Goal: Information Seeking & Learning: Learn about a topic

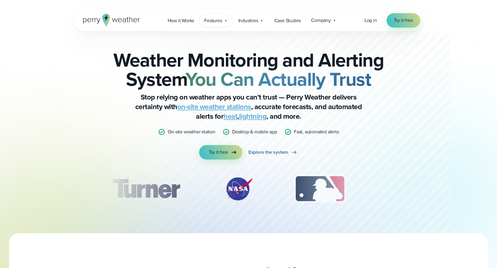
click at [225, 22] on icon at bounding box center [226, 20] width 5 height 5
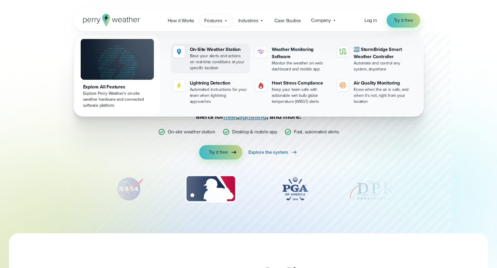
click at [213, 50] on div "On-Site Weather Station" at bounding box center [219, 49] width 58 height 7
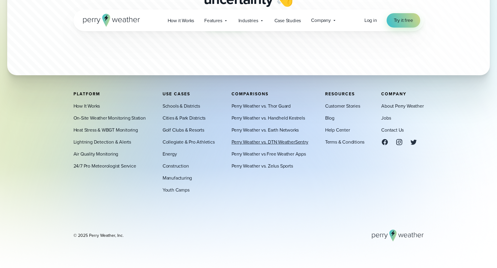
scroll to position [1875, 0]
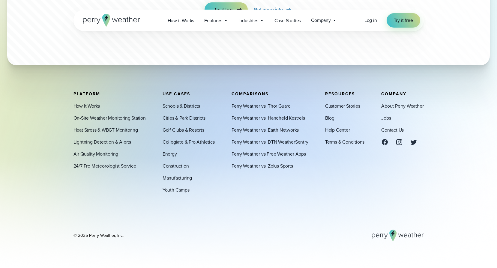
click at [109, 118] on link "On-Site Weather Monitoring Station" at bounding box center [110, 118] width 72 height 7
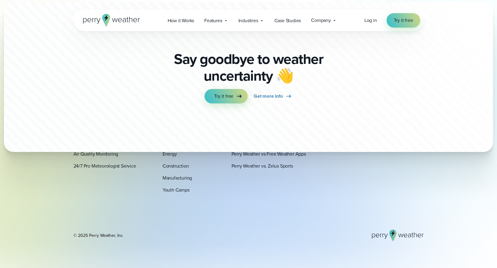
scroll to position [1875, 0]
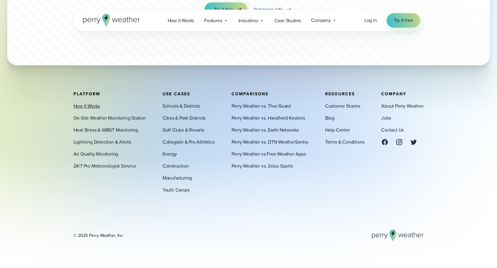
click at [94, 107] on link "How It Works" at bounding box center [87, 106] width 27 height 7
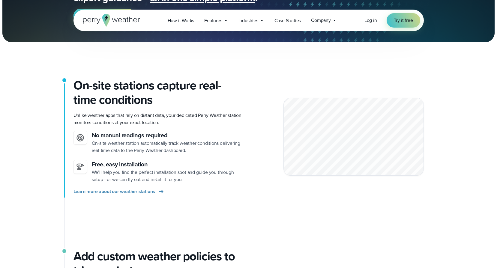
scroll to position [120, 0]
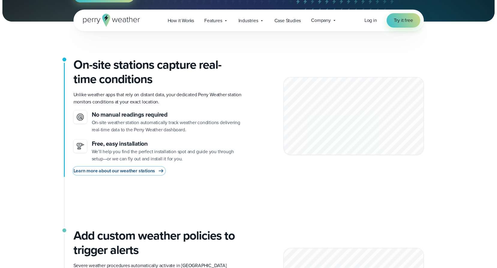
click at [150, 172] on span "Learn more about our weather stations" at bounding box center [115, 170] width 82 height 7
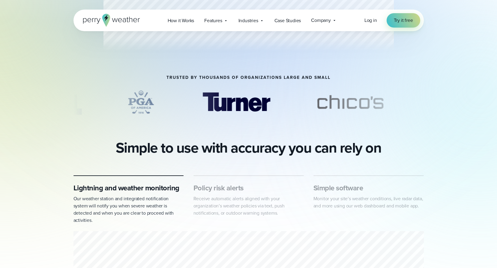
scroll to position [240, 0]
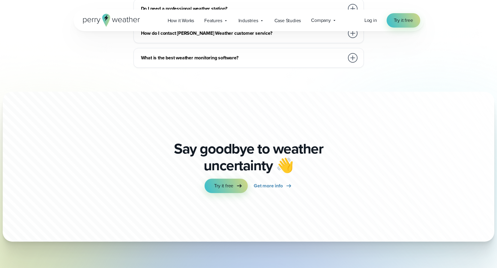
scroll to position [1691, 0]
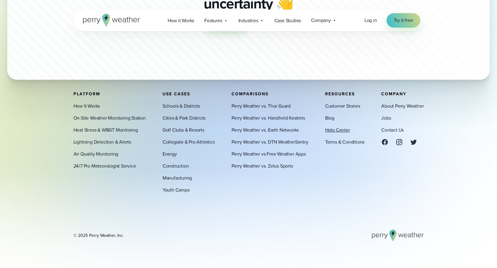
click at [346, 130] on link "Help Center" at bounding box center [337, 130] width 25 height 7
